Goal: Transaction & Acquisition: Download file/media

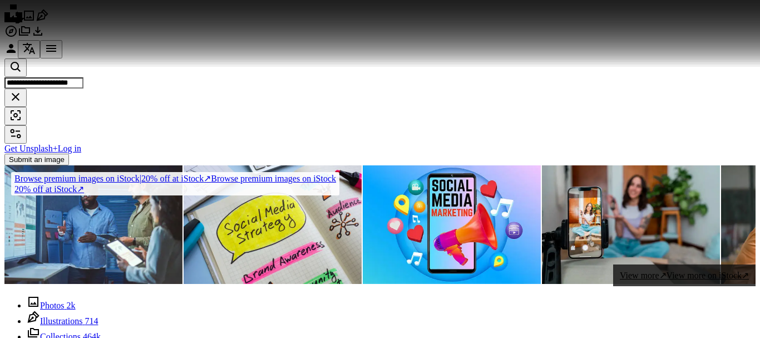
scroll to position [779, 0]
